Goal: Transaction & Acquisition: Purchase product/service

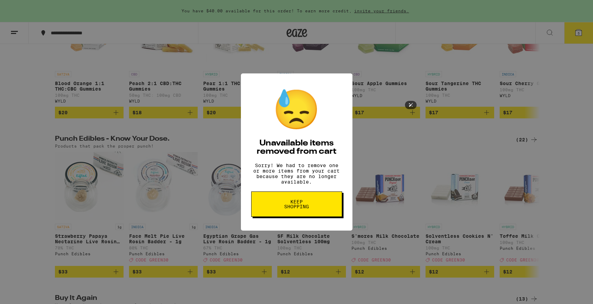
scroll to position [230, 0]
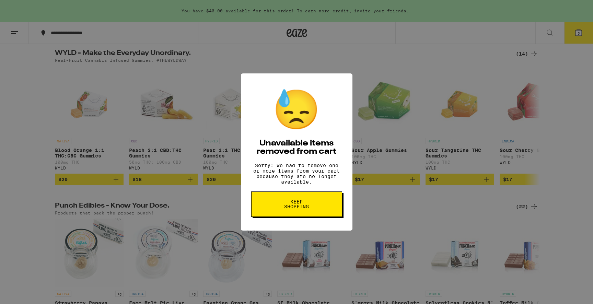
click at [307, 209] on span "Keep Shopping" at bounding box center [296, 204] width 35 height 10
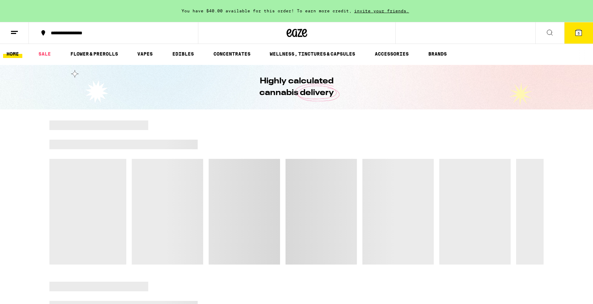
scroll to position [0, 0]
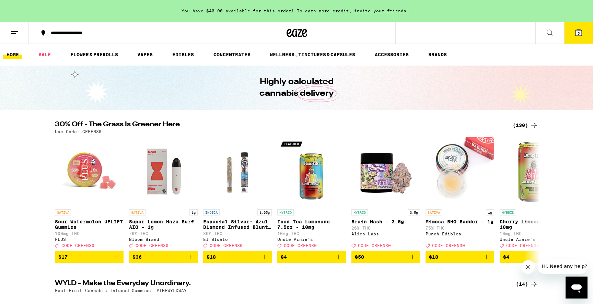
click at [578, 36] on icon at bounding box center [578, 32] width 8 height 8
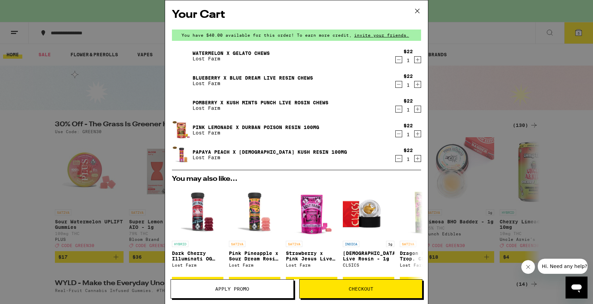
click at [179, 77] on img at bounding box center [181, 80] width 19 height 19
click at [56, 98] on div "Your Cart You have $40.00 available for this order! To earn more credit, invite…" at bounding box center [296, 152] width 593 height 304
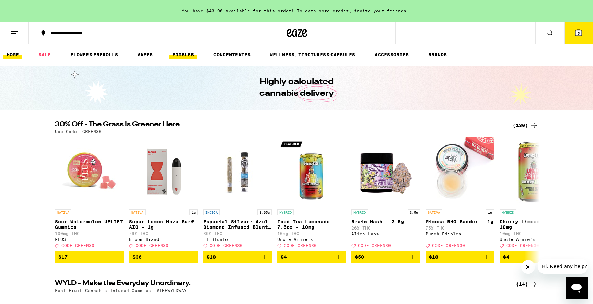
click at [181, 52] on link "EDIBLES" at bounding box center [183, 54] width 28 height 8
click at [186, 55] on link "EDIBLES" at bounding box center [183, 54] width 28 height 8
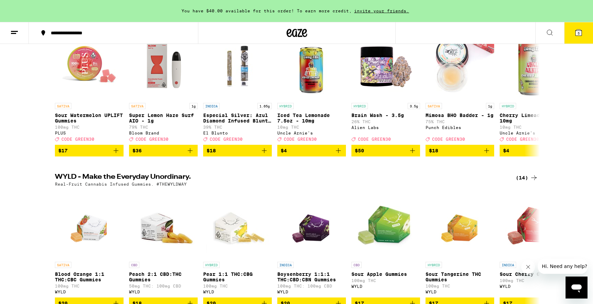
scroll to position [262, 0]
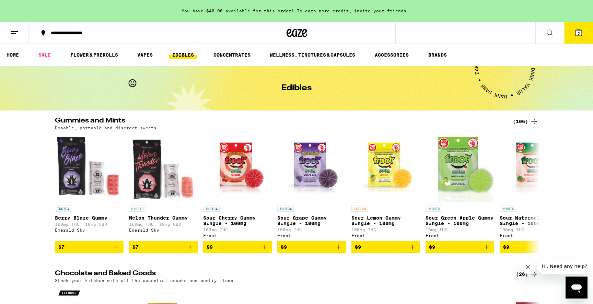
click at [524, 123] on div "(106)" at bounding box center [524, 121] width 25 height 8
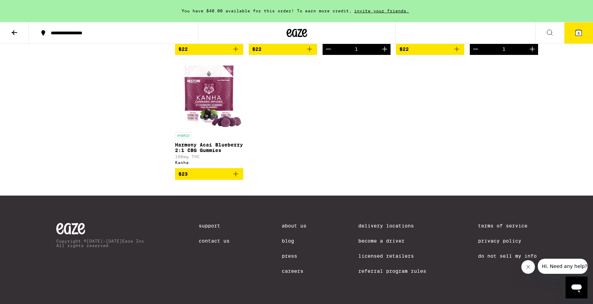
scroll to position [2715, 0]
